Goal: Entertainment & Leisure: Consume media (video, audio)

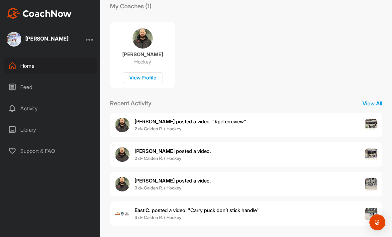
scroll to position [101, 0]
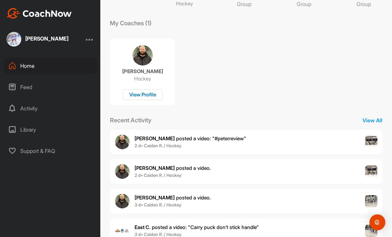
click at [134, 99] on div "View Profile" at bounding box center [143, 94] width 40 height 11
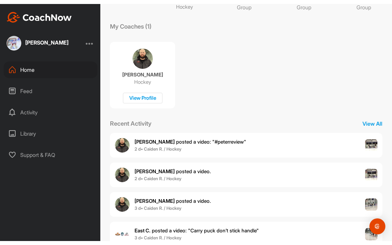
scroll to position [101, 0]
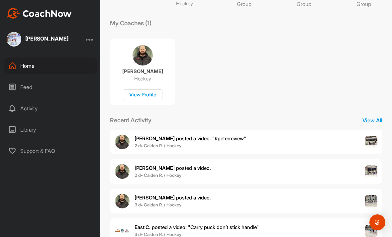
click at [363, 171] on div "[PERSON_NAME] posted a video . 2 d • Caiden R. / Hockey" at bounding box center [246, 171] width 272 height 25
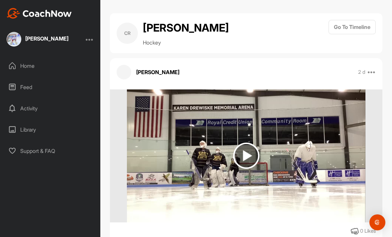
click at [255, 164] on img at bounding box center [246, 155] width 26 height 26
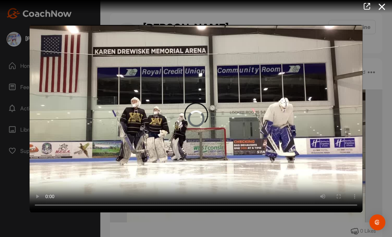
click at [193, 104] on video "Video Player" at bounding box center [196, 118] width 333 height 187
click at [60, 151] on video "Video Player" at bounding box center [196, 118] width 333 height 187
click at [30, 30] on video "Video Player" at bounding box center [196, 118] width 333 height 187
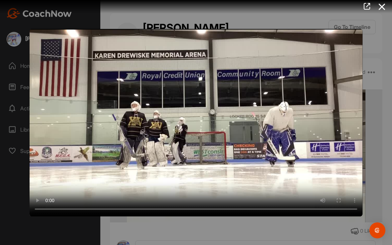
click at [37, 35] on video "Video Player" at bounding box center [196, 122] width 333 height 187
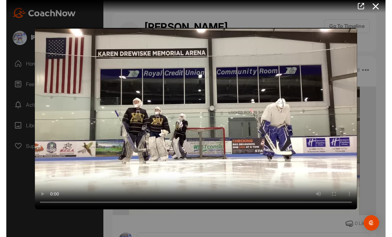
scroll to position [8, 0]
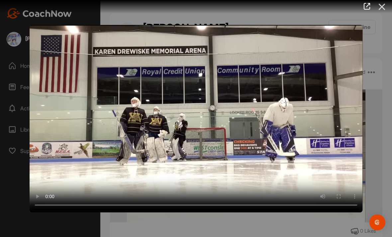
click at [384, 9] on icon at bounding box center [381, 7] width 15 height 12
